Goal: Information Seeking & Learning: Learn about a topic

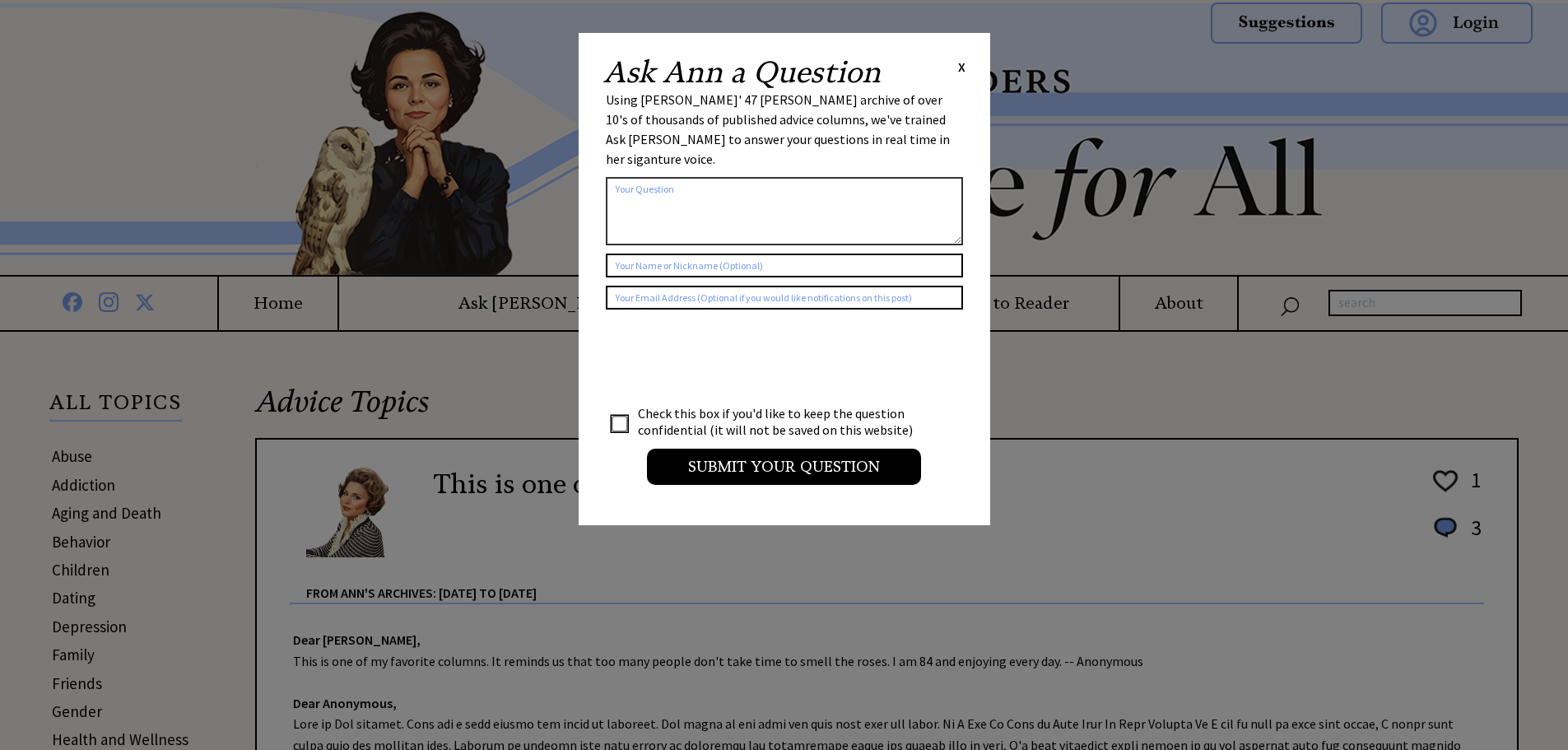
click at [962, 66] on span "X" at bounding box center [962, 67] width 7 height 16
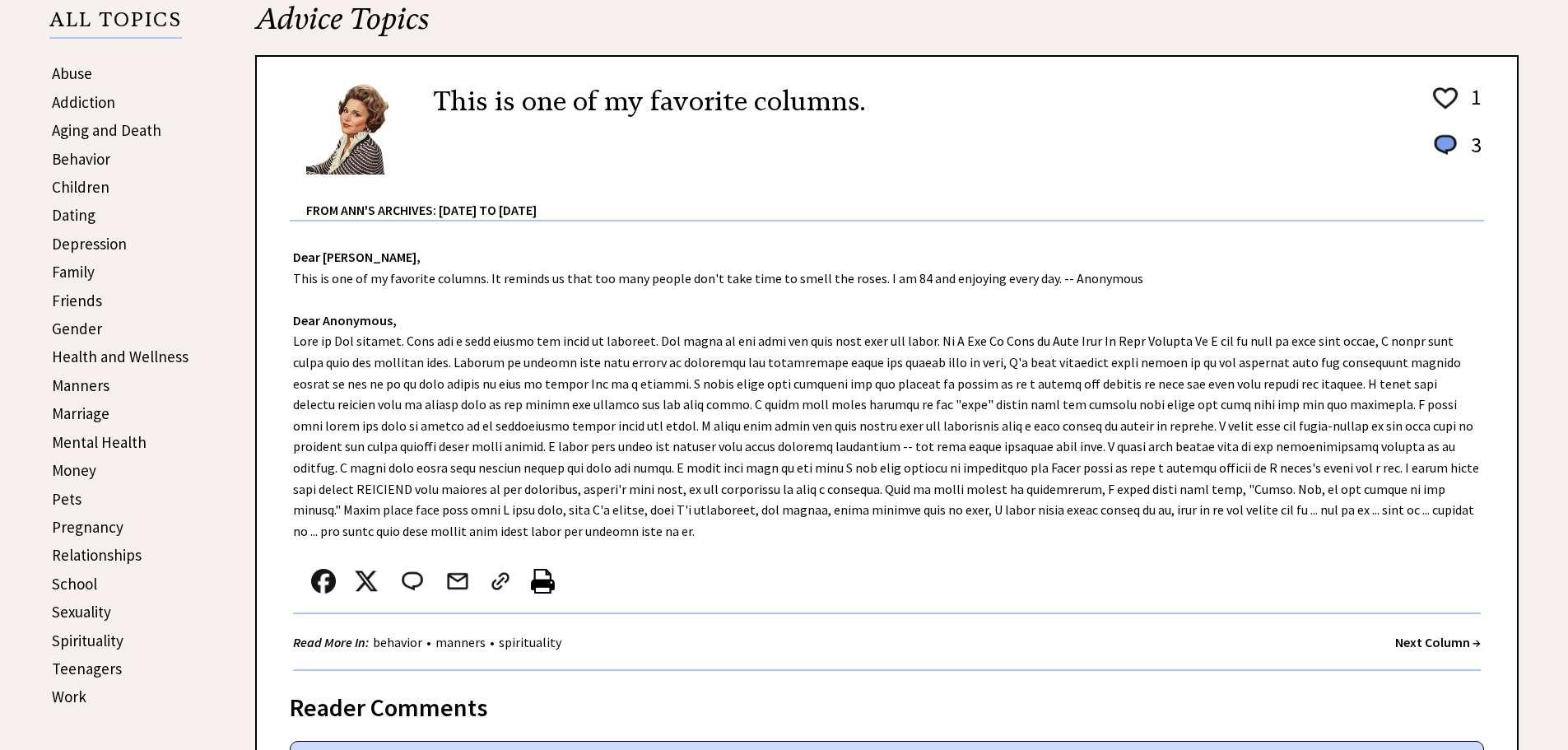
scroll to position [411, 0]
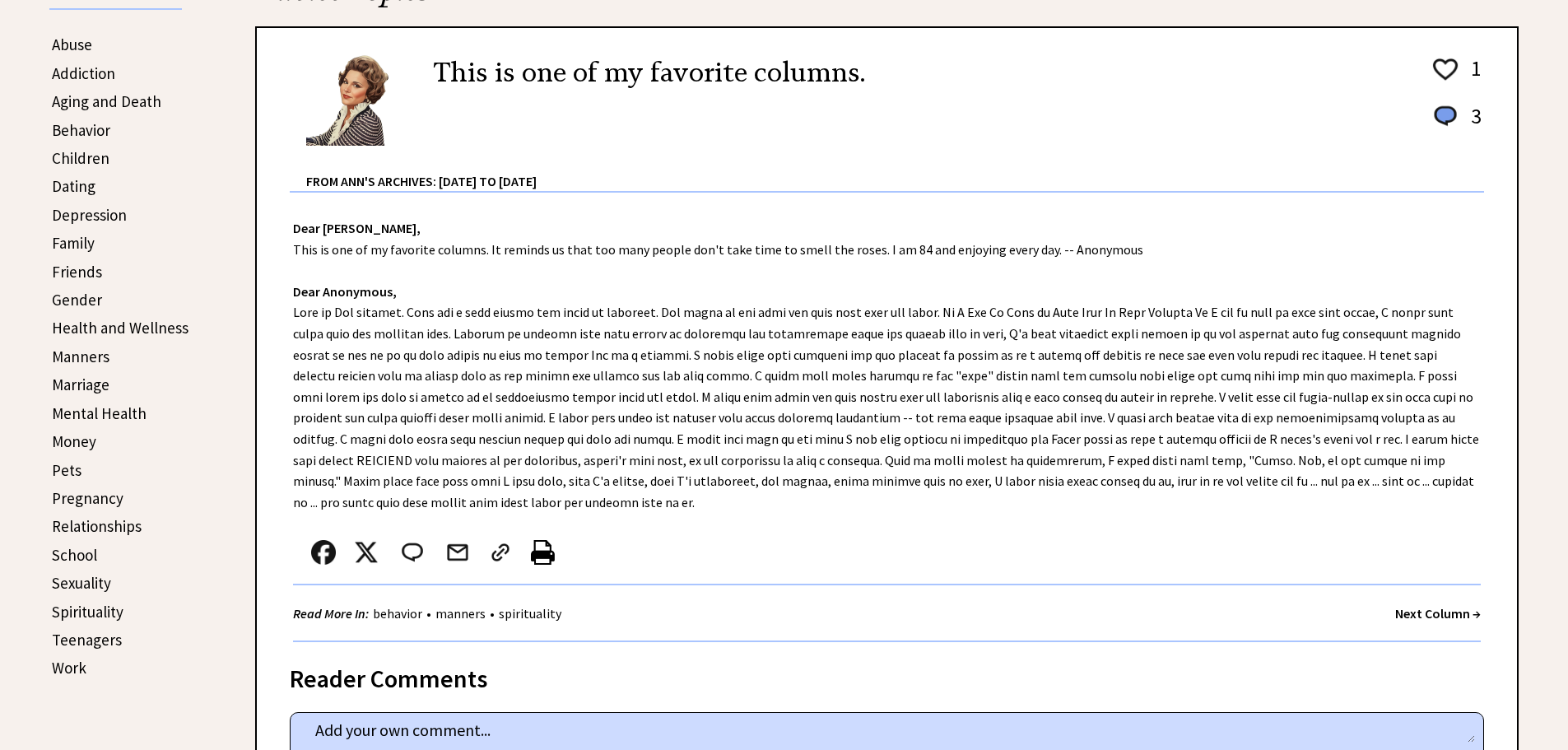
click at [140, 101] on link "Aging and Death" at bounding box center [107, 102] width 110 height 20
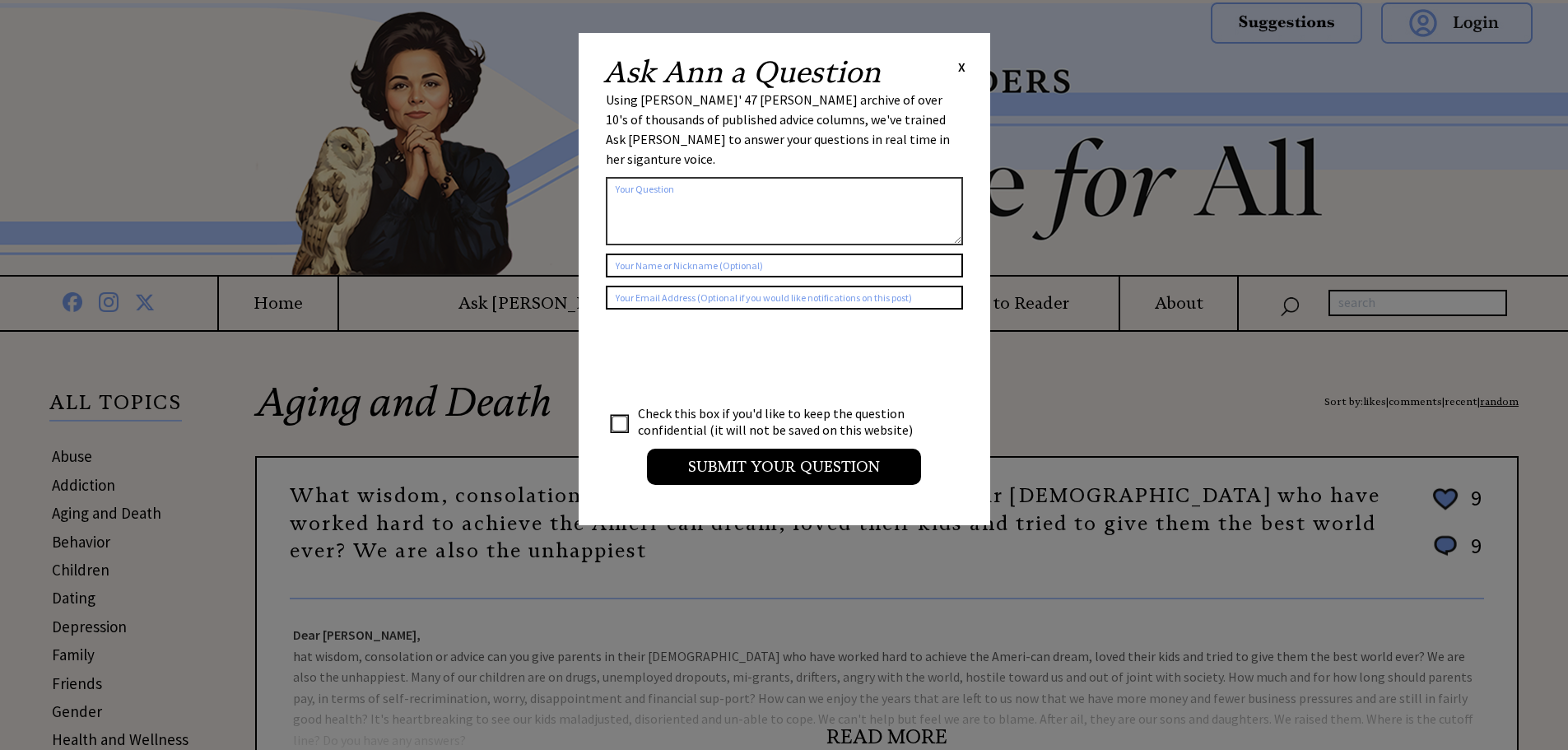
click at [963, 64] on span "X" at bounding box center [962, 67] width 7 height 16
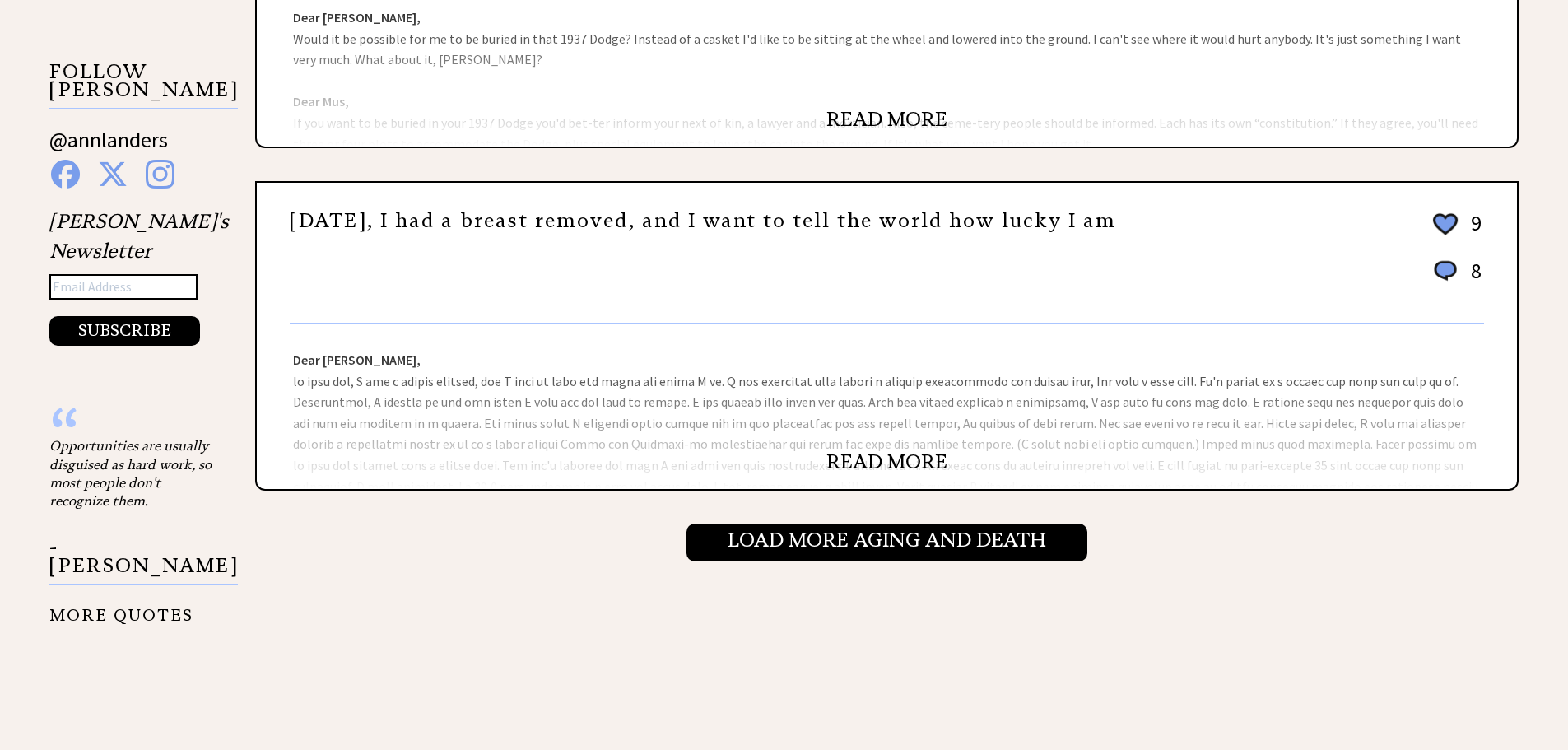
scroll to position [1646, 0]
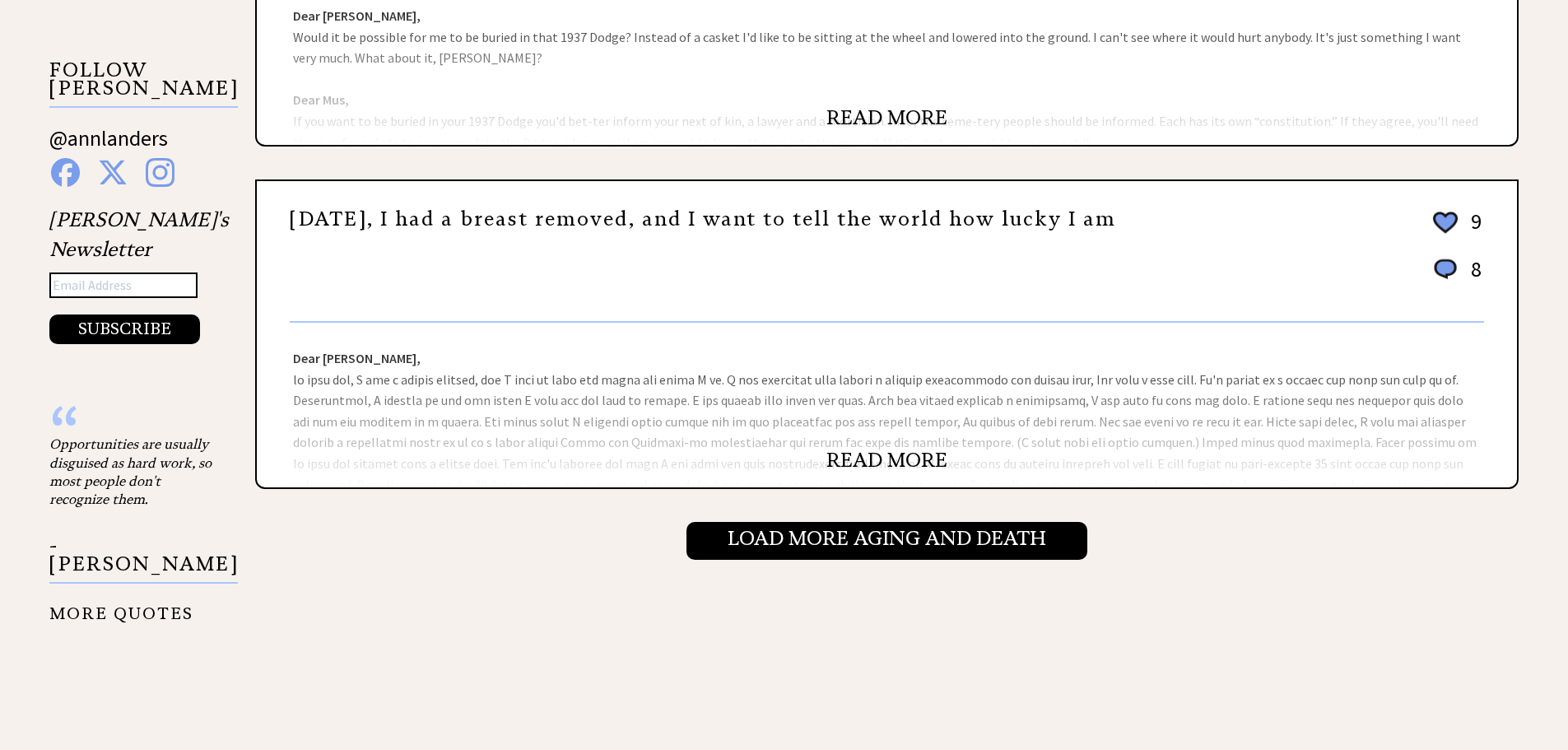
click at [886, 463] on link "READ MORE" at bounding box center [887, 460] width 121 height 24
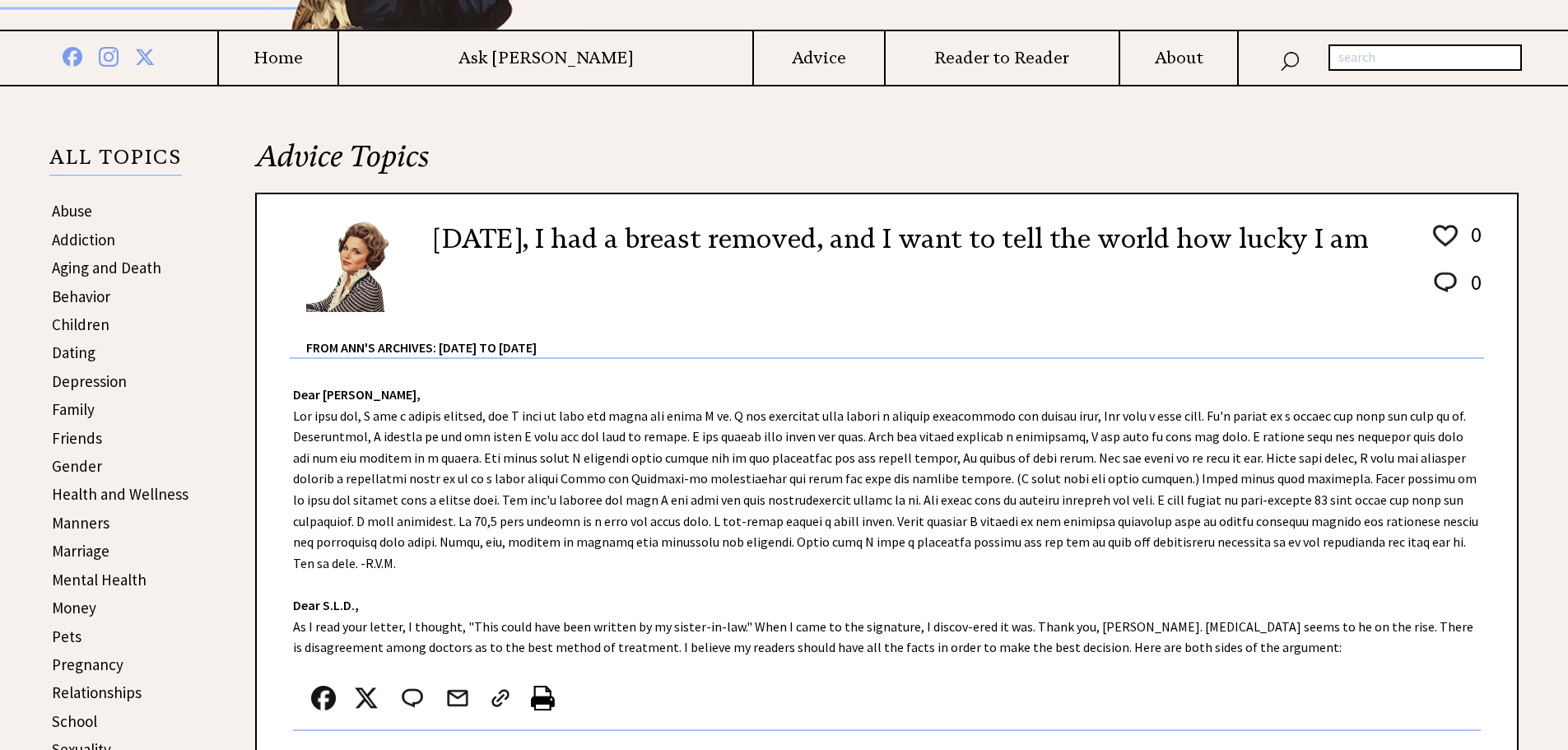
scroll to position [246, 0]
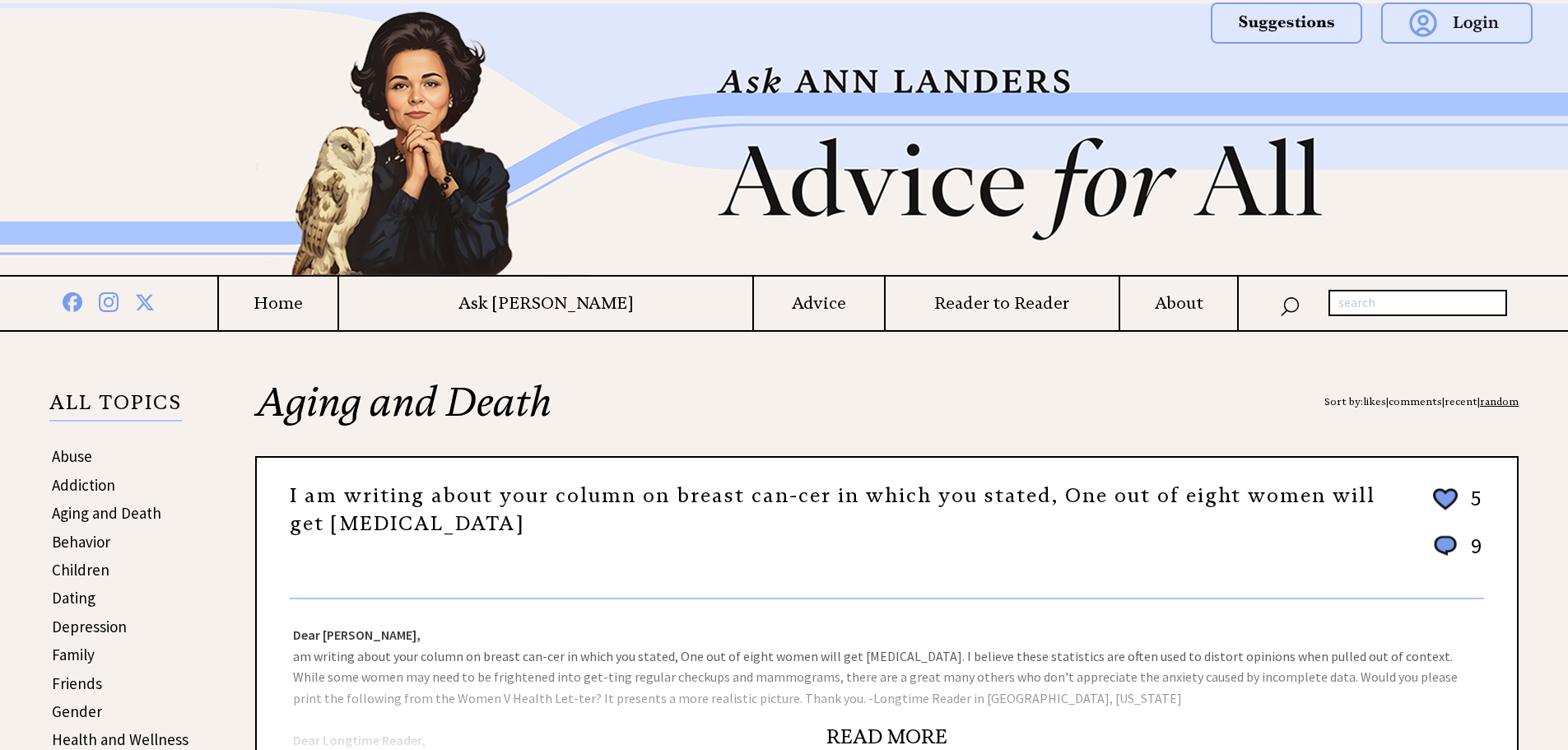
scroll to position [1646, 0]
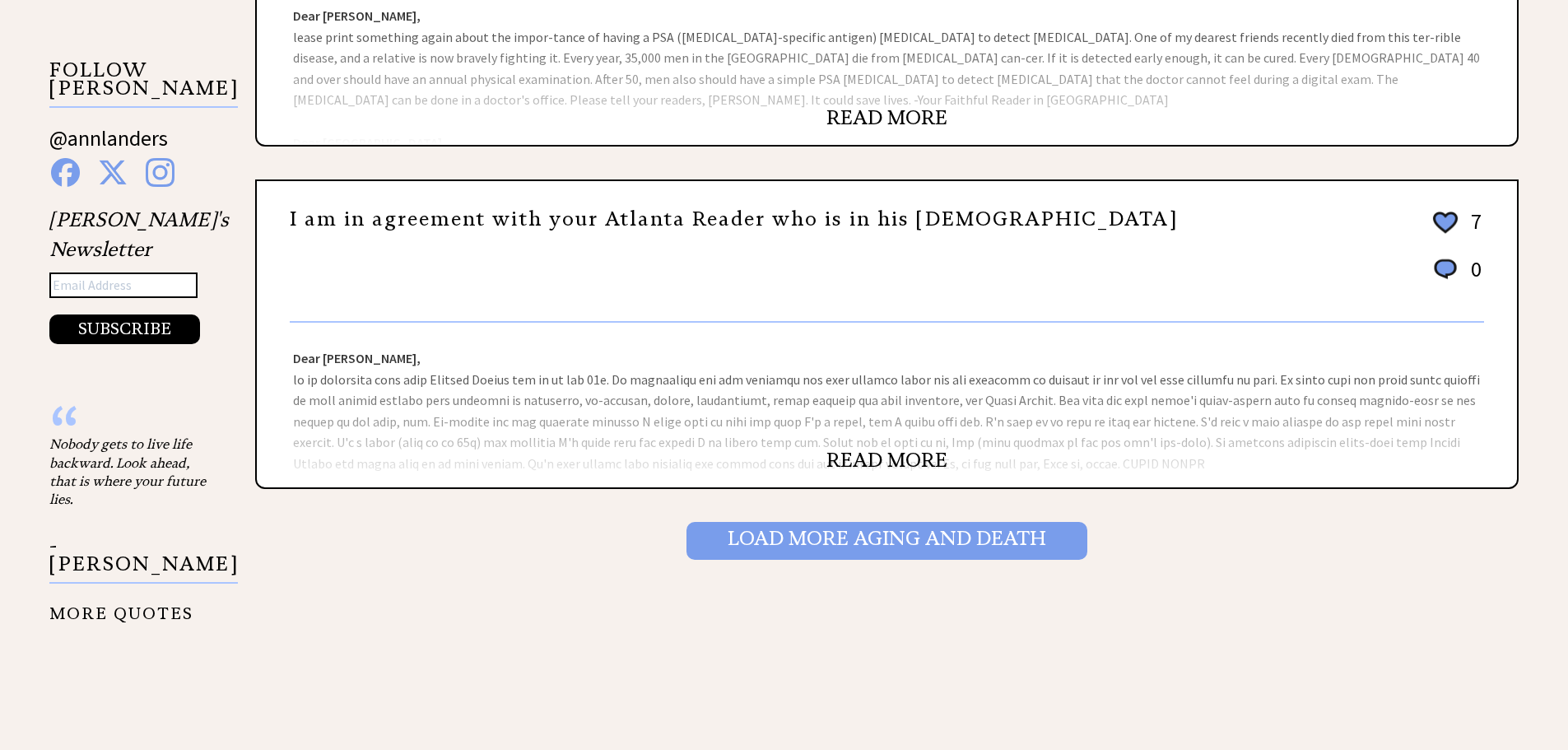
click at [944, 540] on input "Load More Aging and death" at bounding box center [887, 540] width 401 height 38
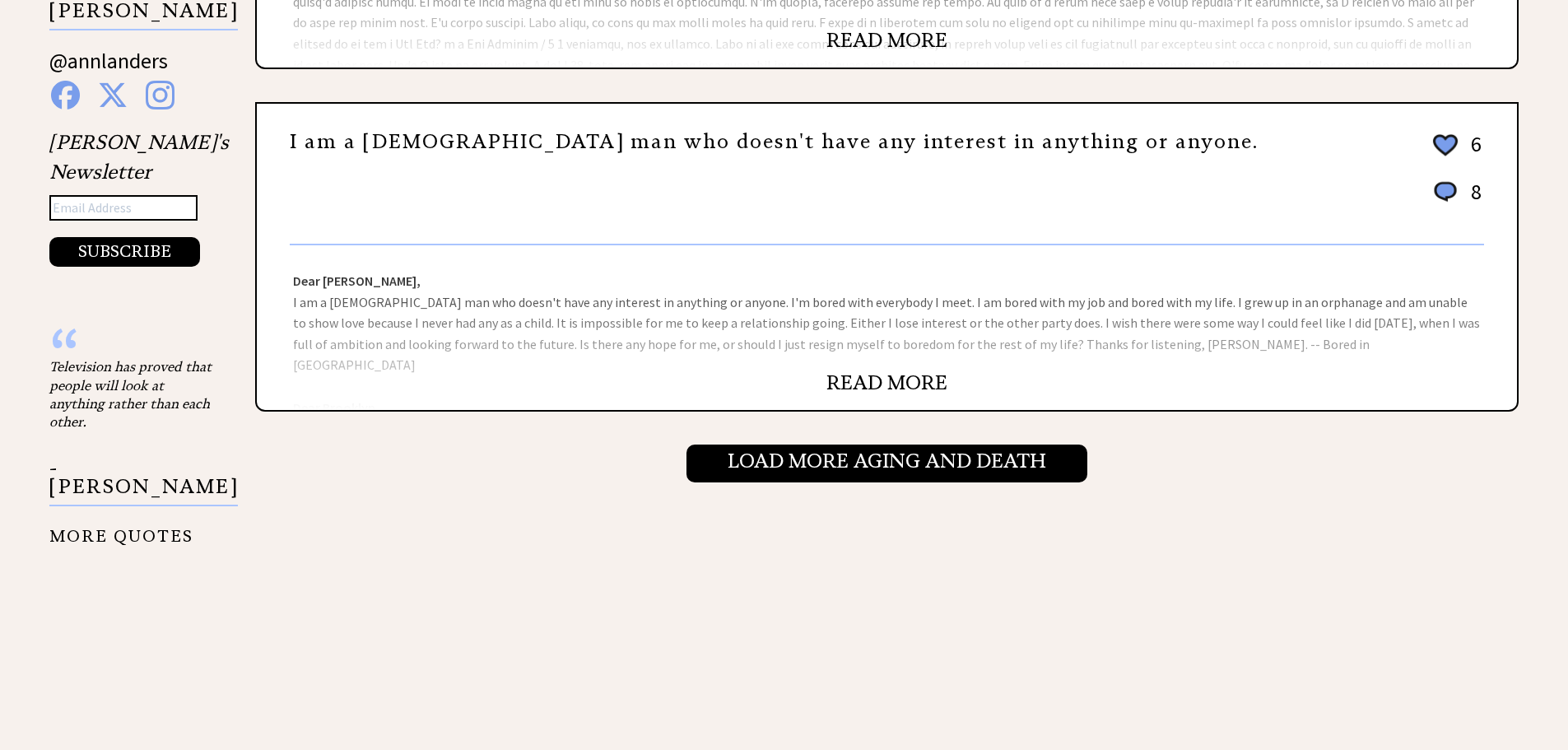
scroll to position [1728, 0]
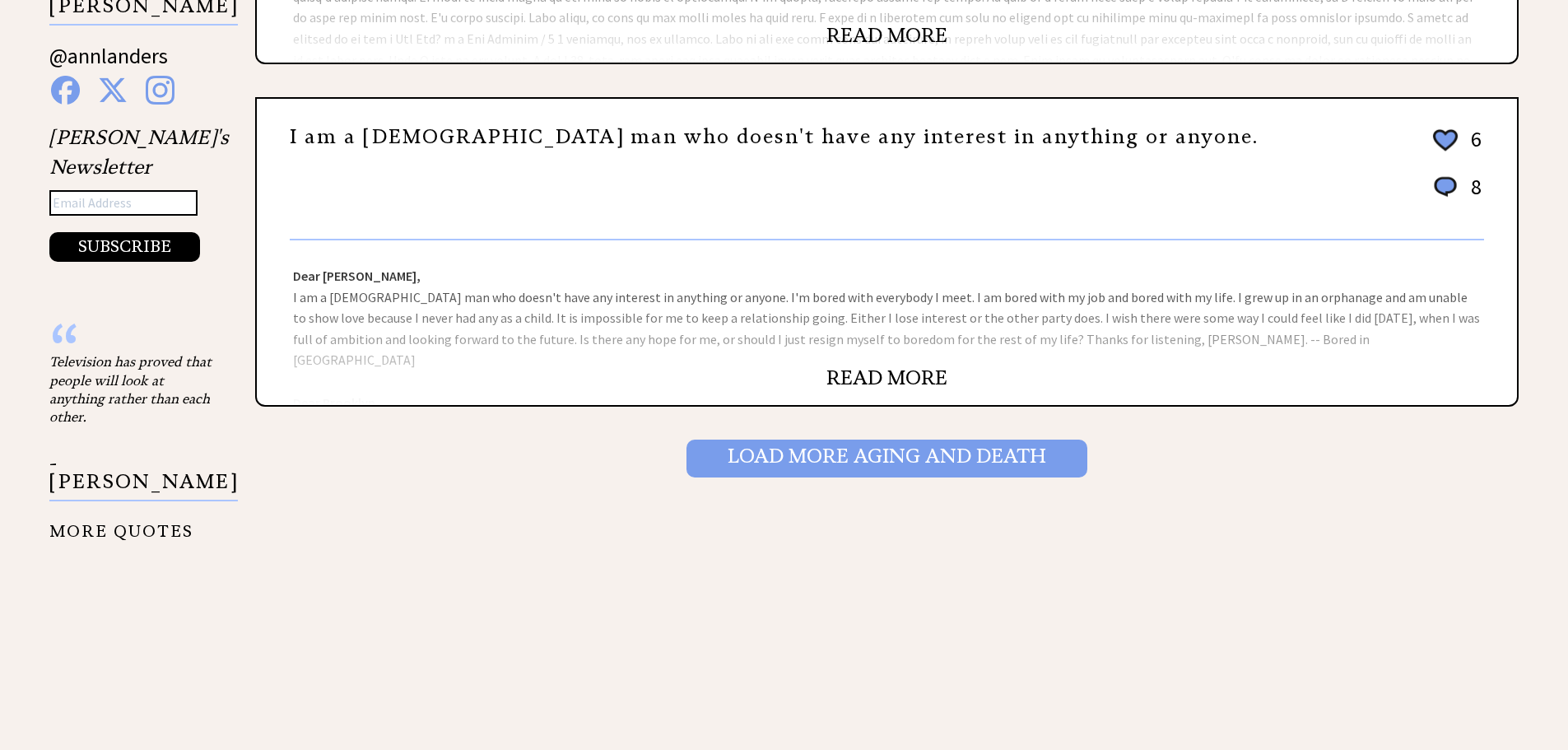
click at [890, 462] on input "Load More Aging and death" at bounding box center [887, 459] width 401 height 38
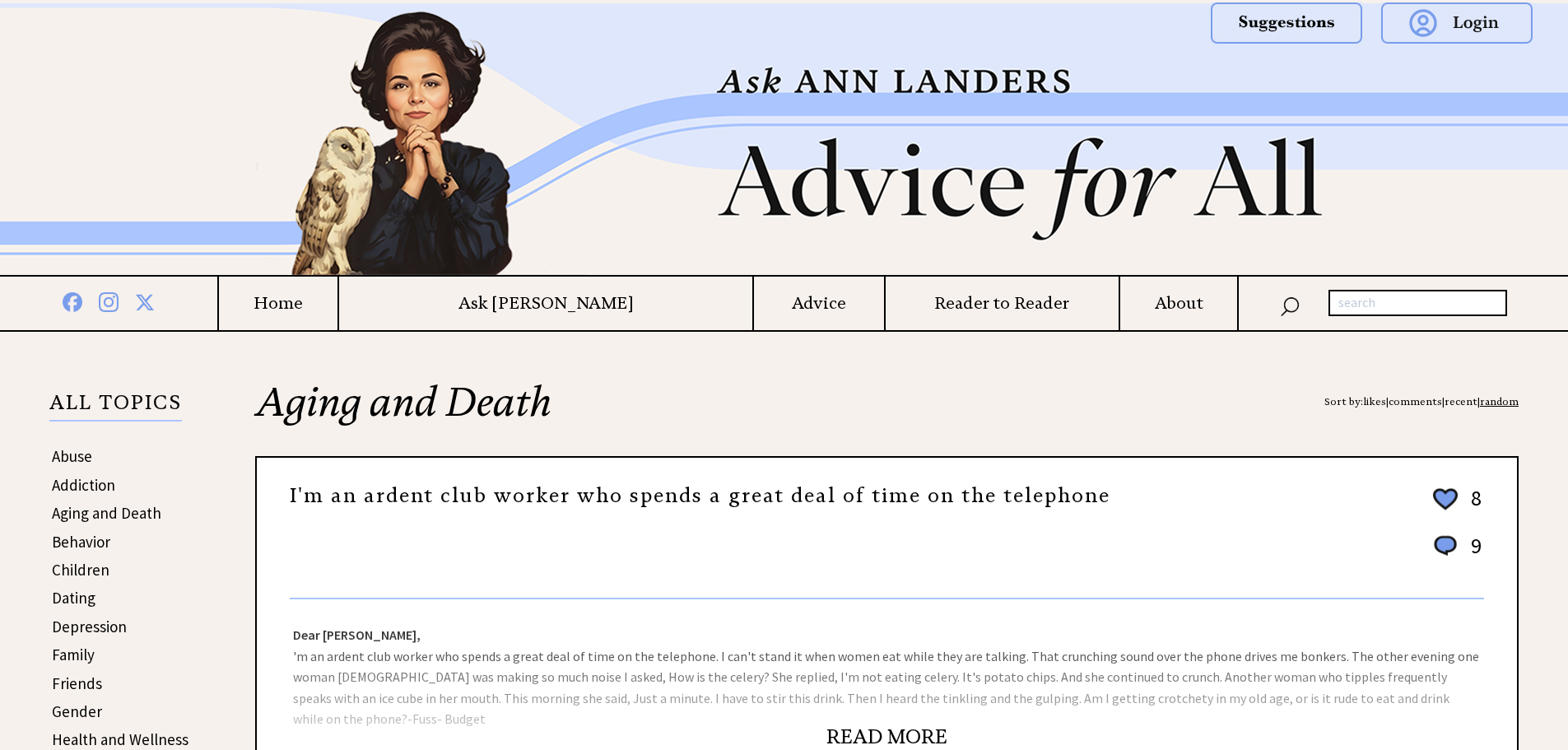
click at [1355, 301] on input "text" at bounding box center [1418, 302] width 179 height 26
type input "cremate"
